Goal: Find contact information: Obtain details needed to contact an individual or organization

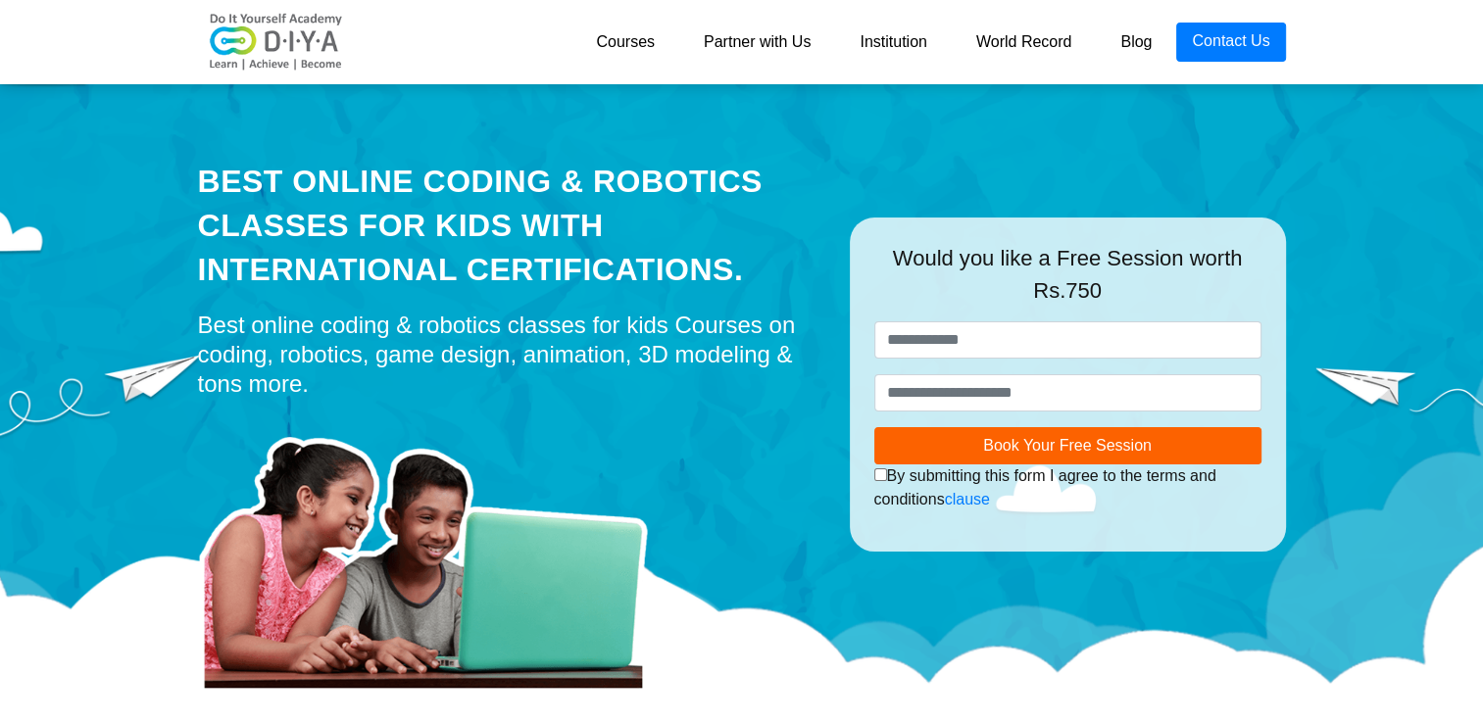
click at [996, 487] on div "I authorize DIYA and its representatives to Call, SMS, Email or WhatsApp me abo…" at bounding box center [1067, 488] width 387 height 47
drag, startPoint x: 996, startPoint y: 487, endPoint x: 1035, endPoint y: 441, distance: 60.5
click at [1035, 441] on div "Book Your Free Session I authorize DIYA and its representatives to Call, SMS, E…" at bounding box center [1067, 469] width 387 height 84
click at [1035, 441] on span "Book Your Free Session" at bounding box center [1067, 445] width 169 height 17
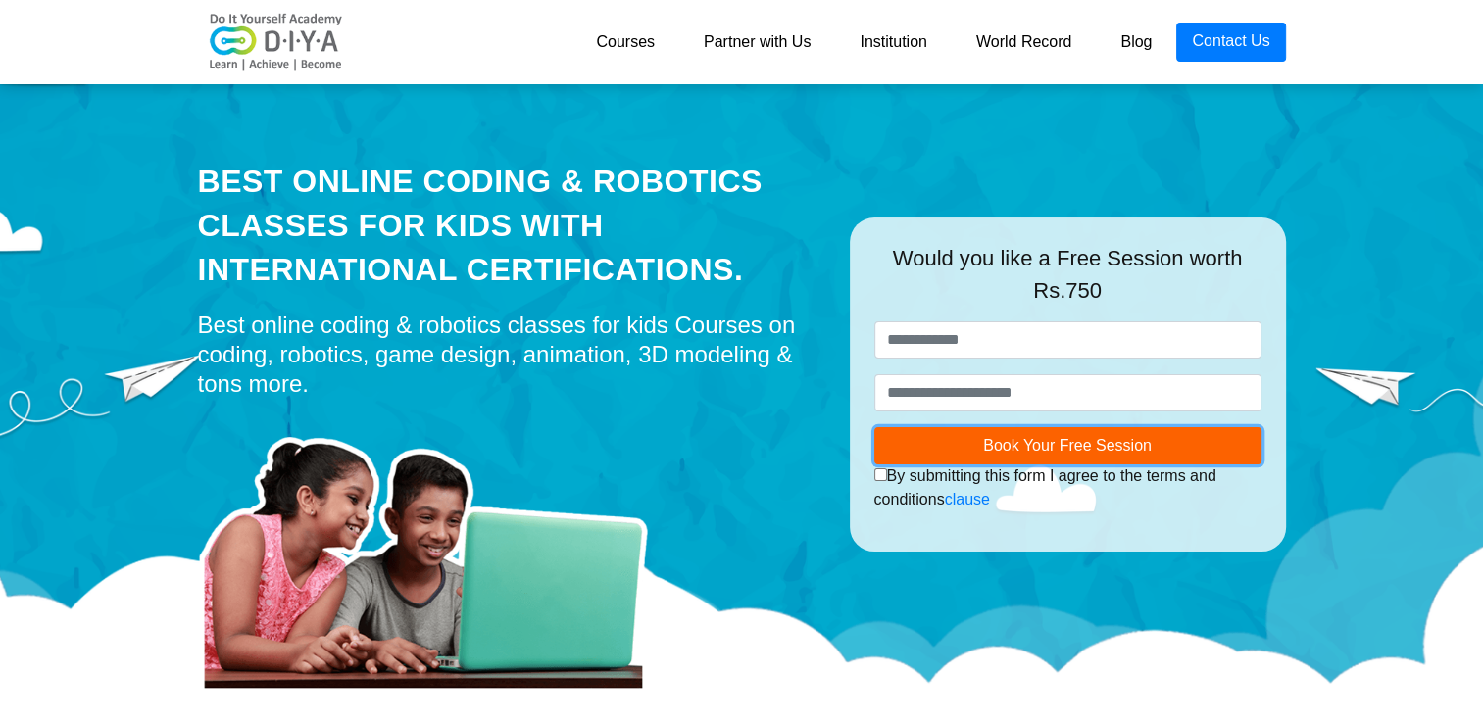
click at [1035, 441] on span "Book Your Free Session" at bounding box center [1067, 445] width 169 height 17
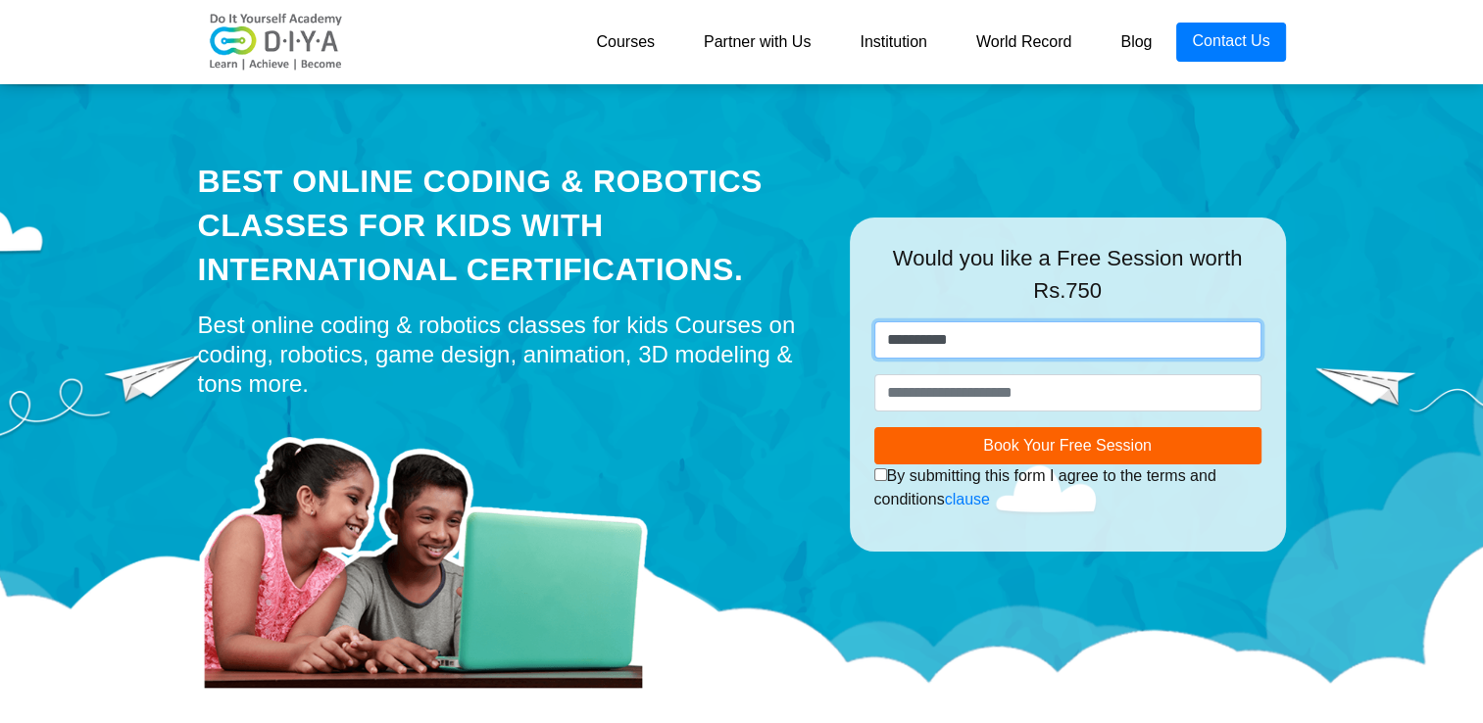
type input "**********"
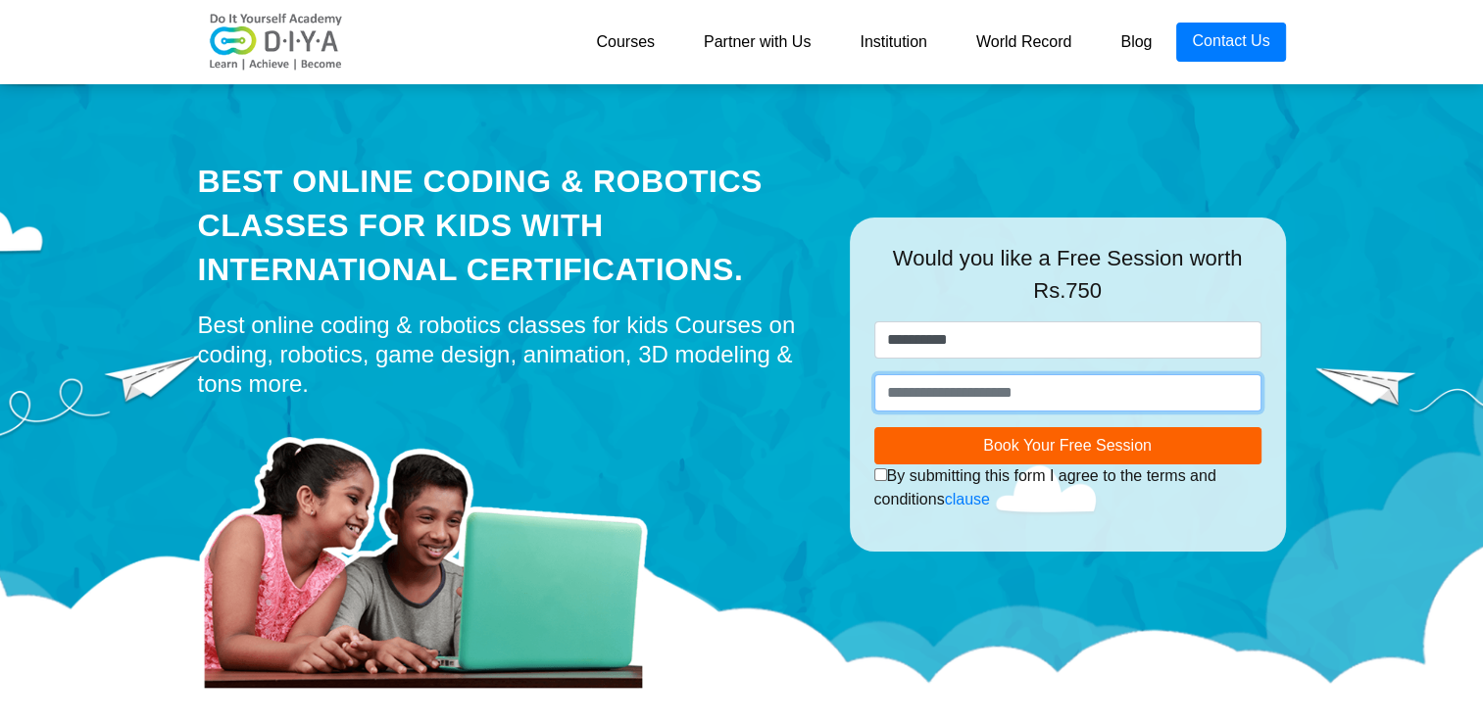
click at [976, 395] on input "number" at bounding box center [1067, 392] width 387 height 37
type input "*"
type input "**"
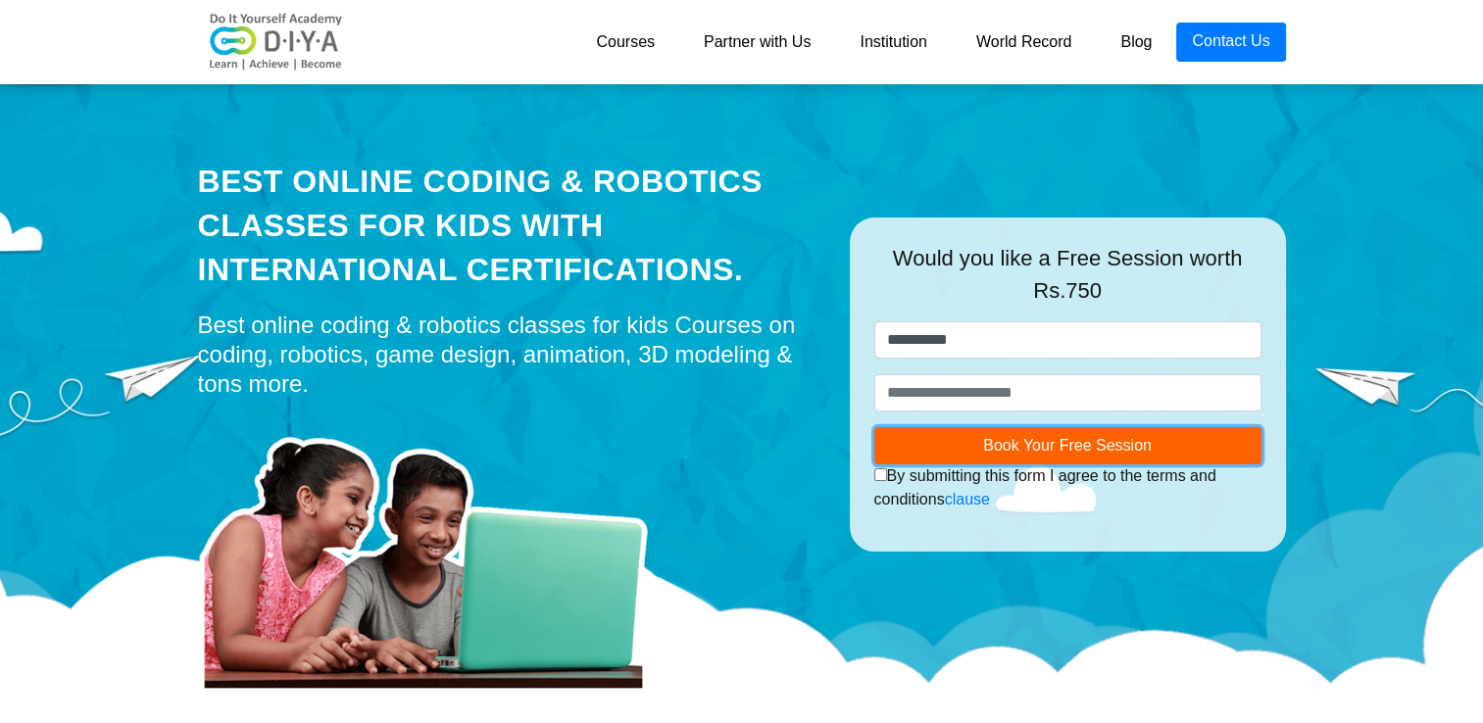
click at [1059, 444] on span "Book Your Free Session" at bounding box center [1067, 445] width 169 height 17
click at [1088, 441] on span "Book Your Free Session" at bounding box center [1067, 445] width 169 height 17
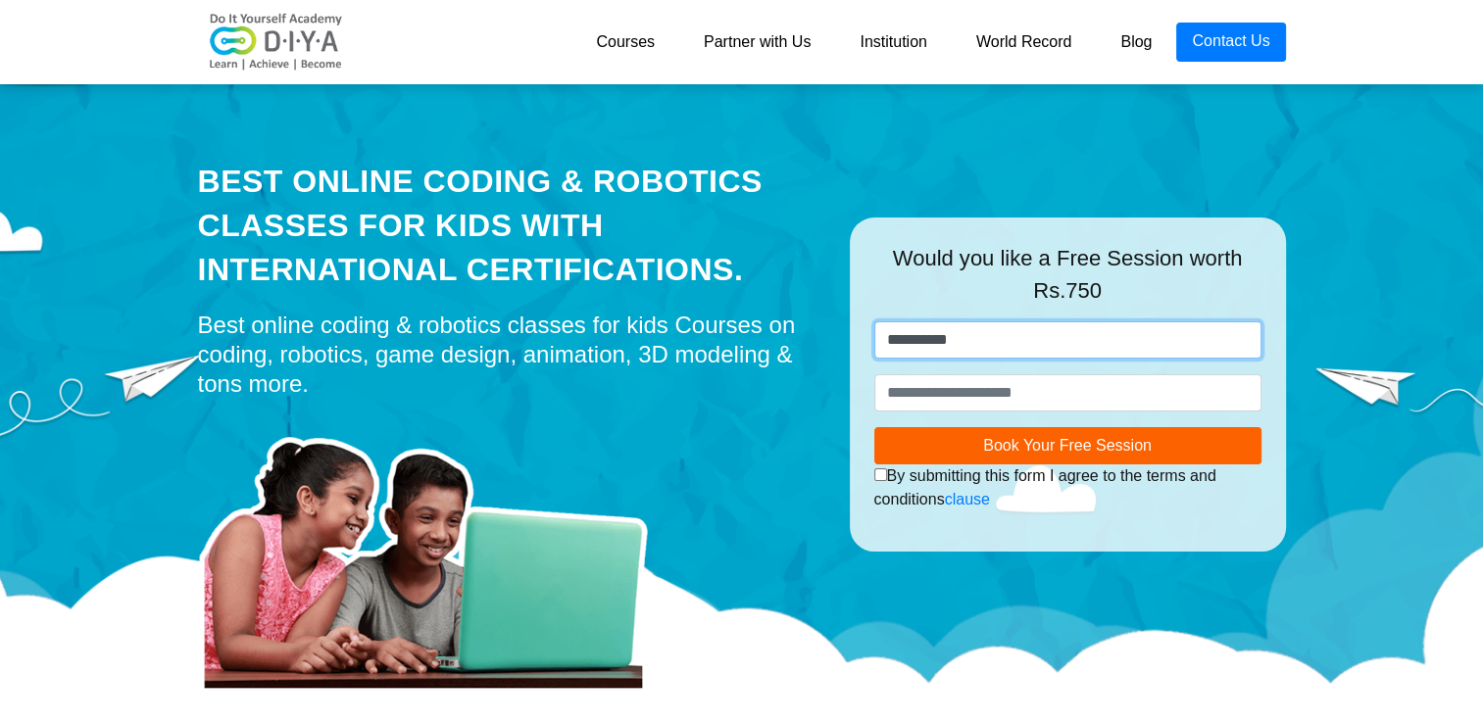
click at [941, 322] on input "**********" at bounding box center [1067, 340] width 387 height 37
type input "**********"
type input "**"
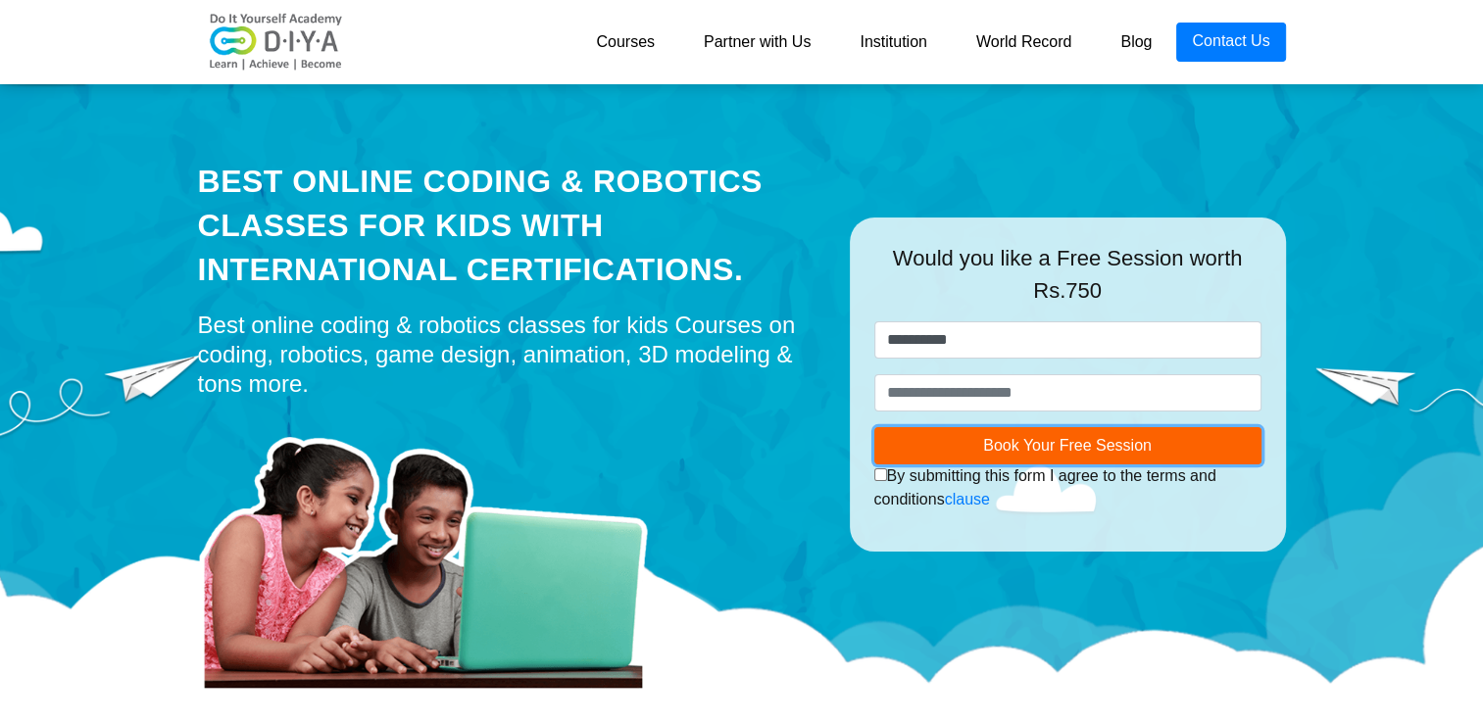
click at [1008, 459] on button "Book Your Free Session" at bounding box center [1067, 445] width 387 height 37
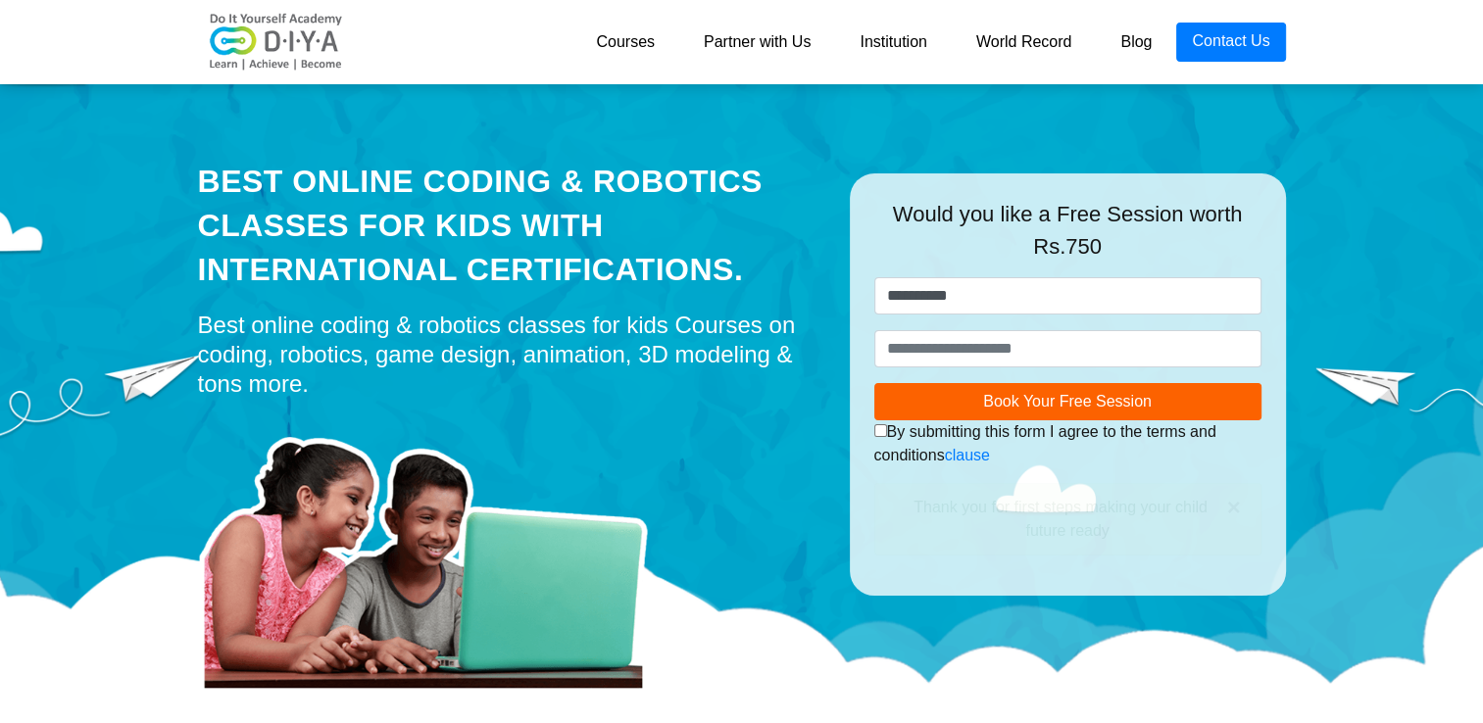
click at [718, 351] on div "Best online coding & robotics classes for kids Courses on coding, robotics, gam…" at bounding box center [509, 355] width 623 height 88
drag, startPoint x: 718, startPoint y: 351, endPoint x: 765, endPoint y: 123, distance: 233.2
click at [765, 123] on div "Best Online Coding & Robotics Classes for kids with International Certification…" at bounding box center [509, 384] width 652 height 617
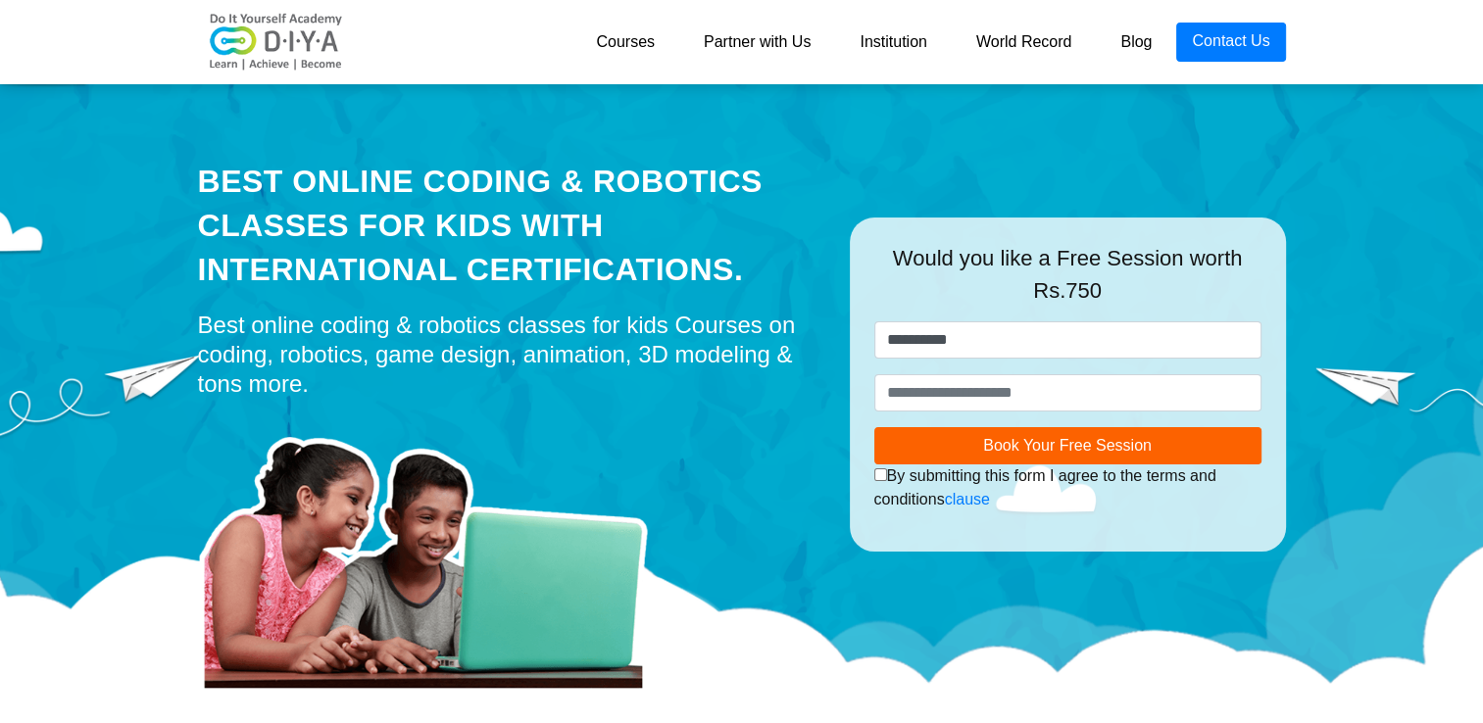
drag, startPoint x: 765, startPoint y: 123, endPoint x: 637, endPoint y: 33, distance: 155.6
click at [637, 33] on link "Courses" at bounding box center [626, 42] width 108 height 39
drag, startPoint x: 637, startPoint y: 33, endPoint x: 651, endPoint y: 32, distance: 13.8
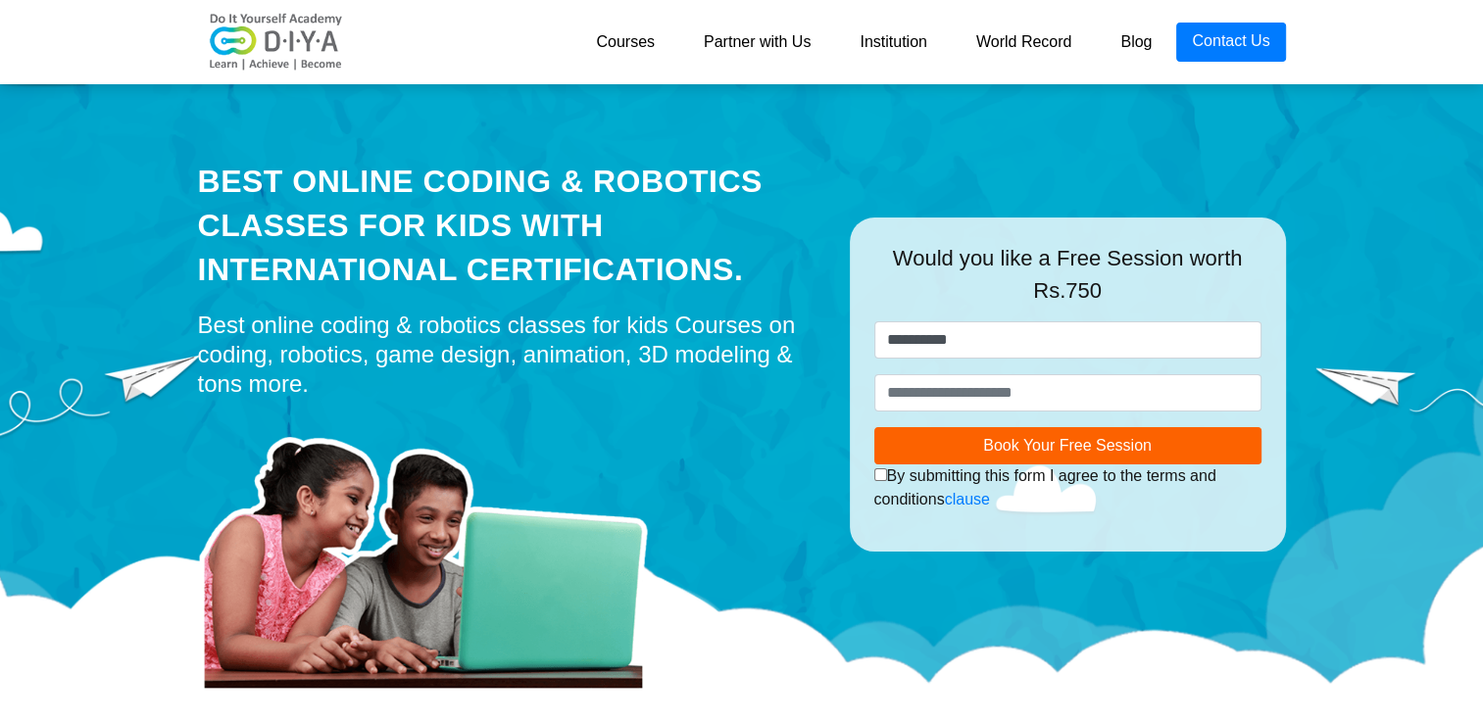
click at [651, 32] on link "Courses" at bounding box center [626, 42] width 108 height 39
click at [761, 52] on link "Partner with Us" at bounding box center [757, 42] width 156 height 39
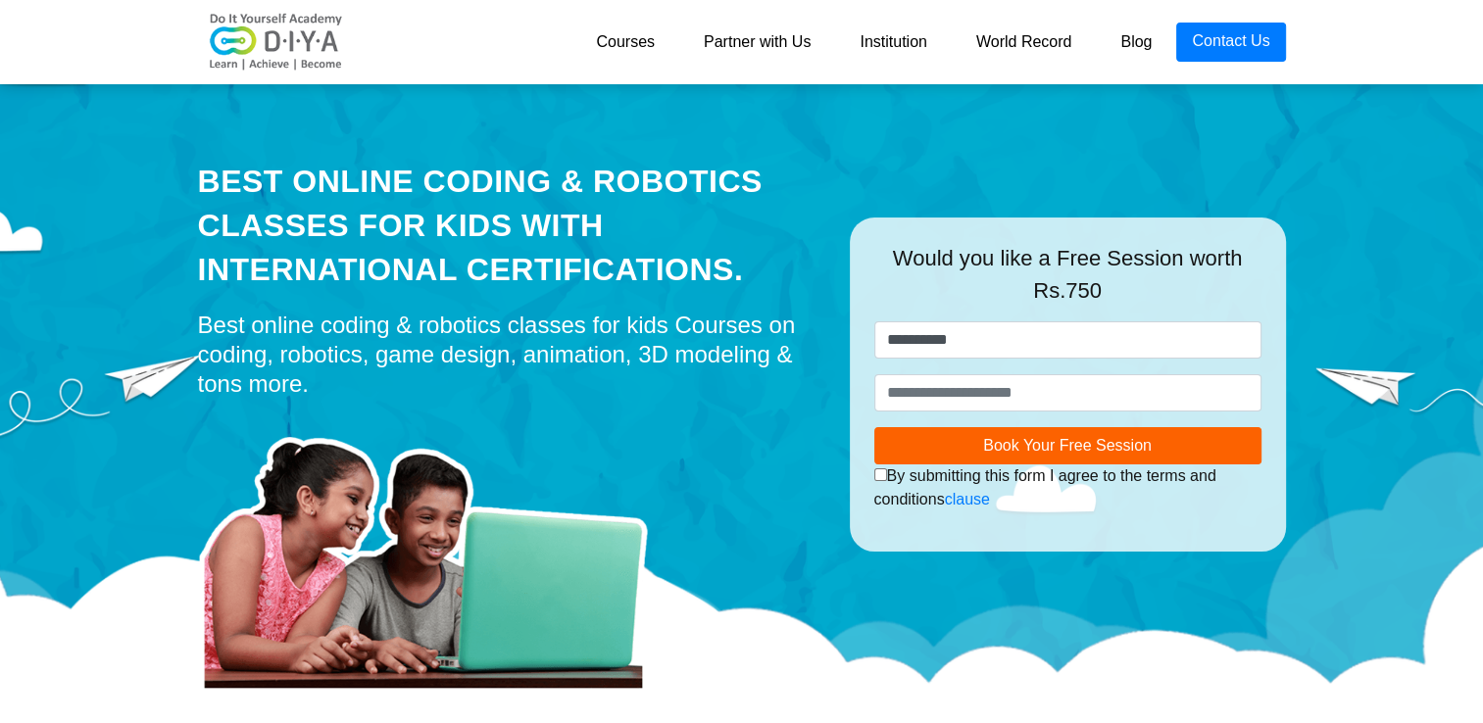
click at [761, 49] on link "Partner with Us" at bounding box center [757, 42] width 156 height 39
click at [1244, 43] on link "Contact Us" at bounding box center [1230, 42] width 109 height 39
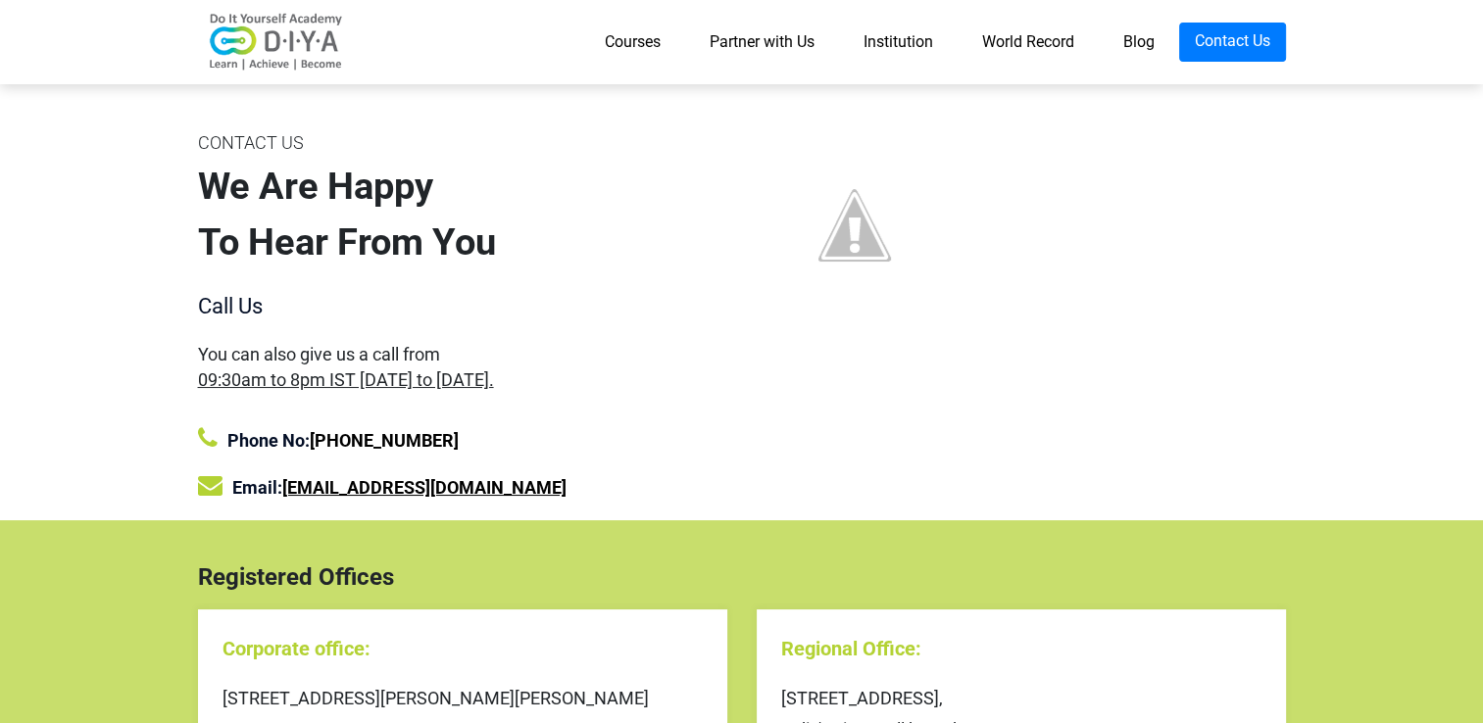
click at [334, 488] on link "[EMAIL_ADDRESS][DOMAIN_NAME]" at bounding box center [424, 487] width 284 height 21
click at [334, 488] on link "reach@diyalabs.com" at bounding box center [424, 487] width 284 height 21
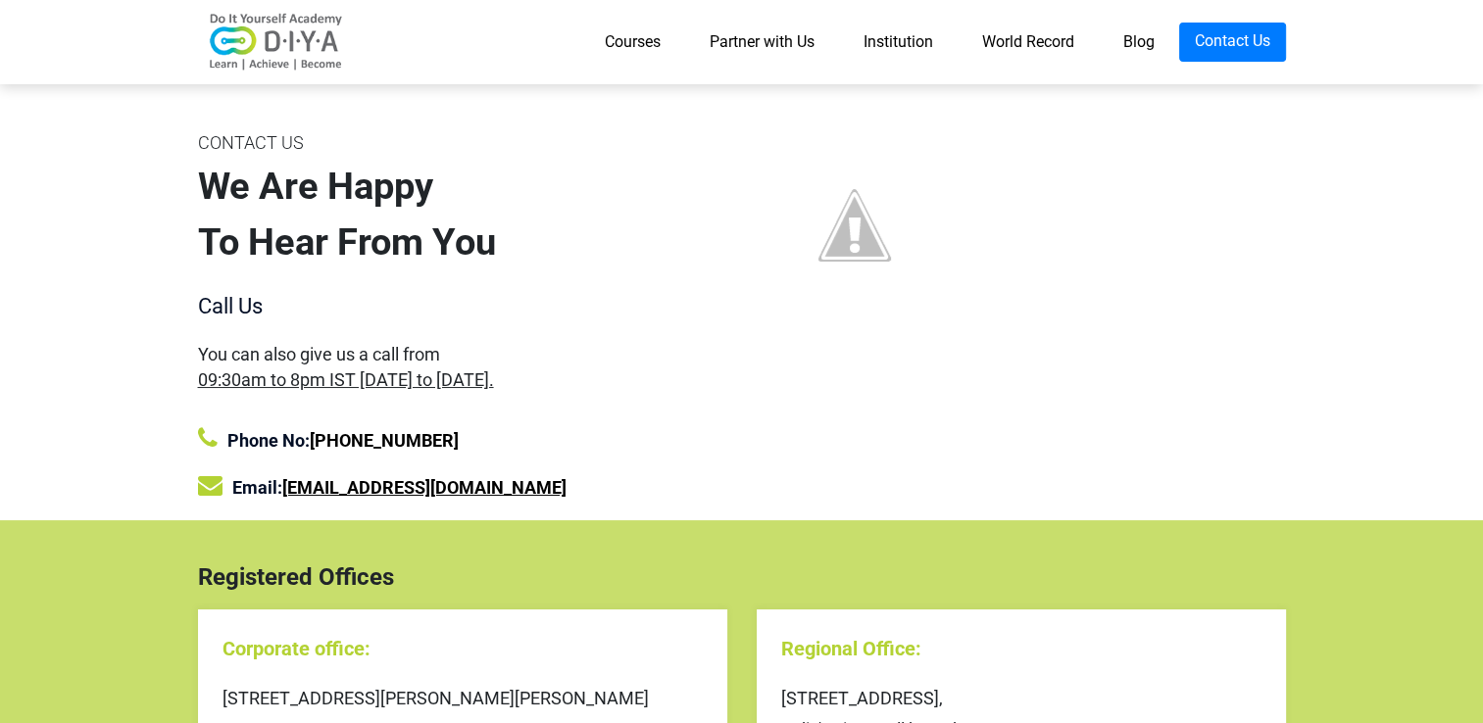
click at [334, 488] on link "reach@diyalabs.com" at bounding box center [424, 487] width 284 height 21
drag, startPoint x: 334, startPoint y: 488, endPoint x: 650, endPoint y: 274, distance: 381.2
click at [650, 274] on div "CONTACT US We Are Happy To Hear From You Call Us You can also give us a call fr…" at bounding box center [462, 323] width 559 height 393
